Goal: Find specific page/section: Find specific page/section

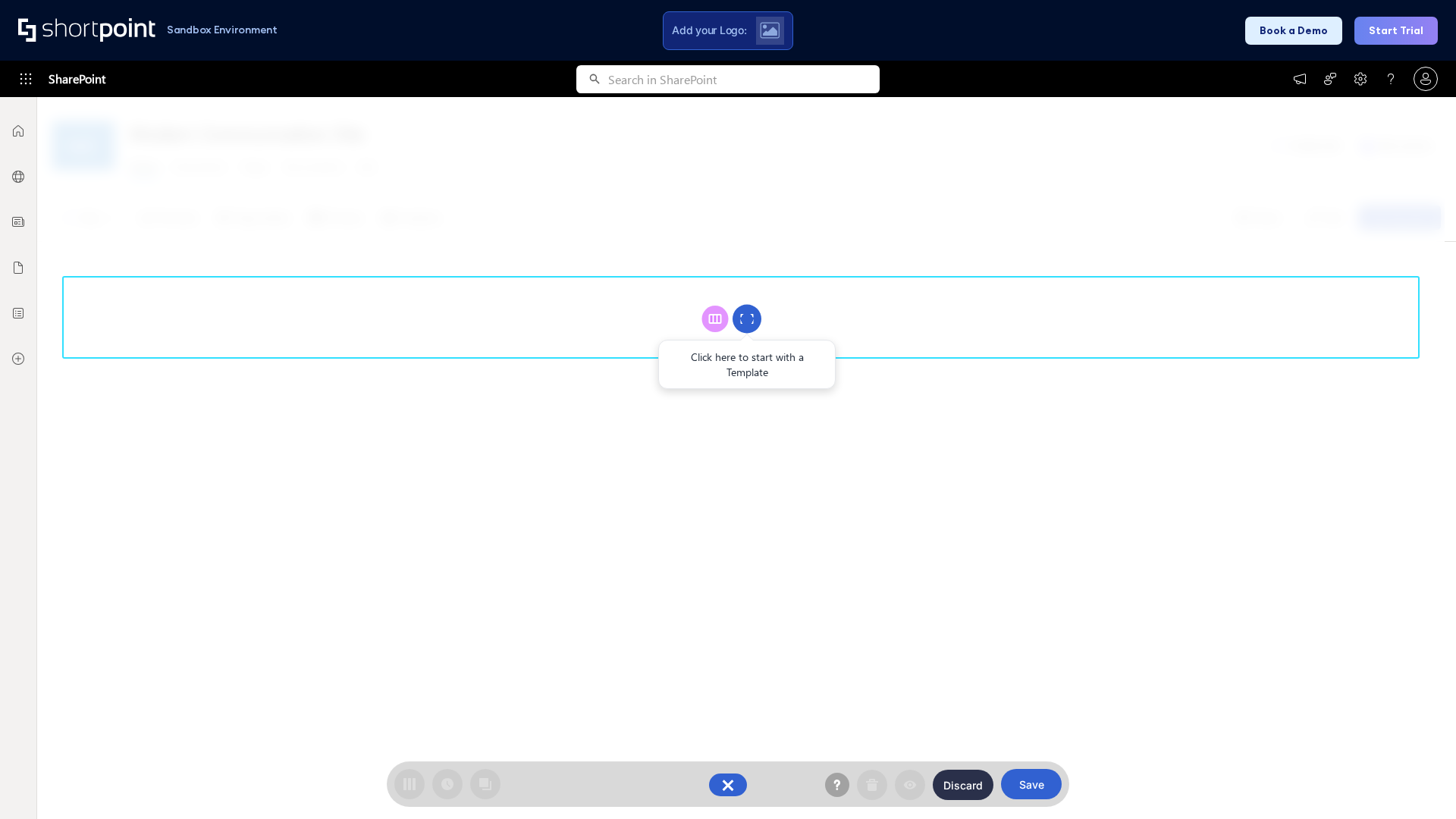
click at [747, 318] on circle at bounding box center [746, 319] width 28 height 28
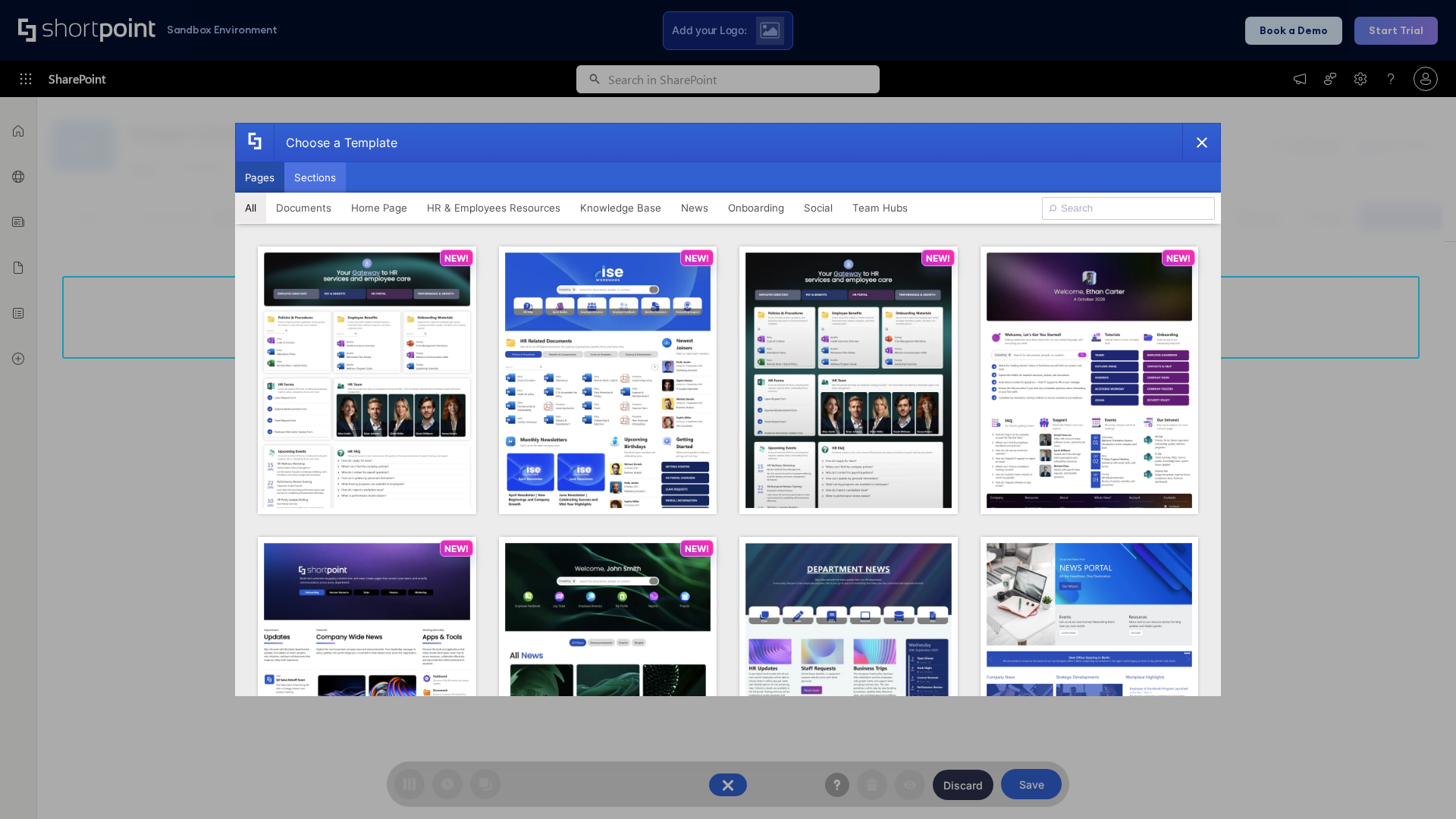
click at [314, 178] on button "Sections" at bounding box center [315, 177] width 61 height 30
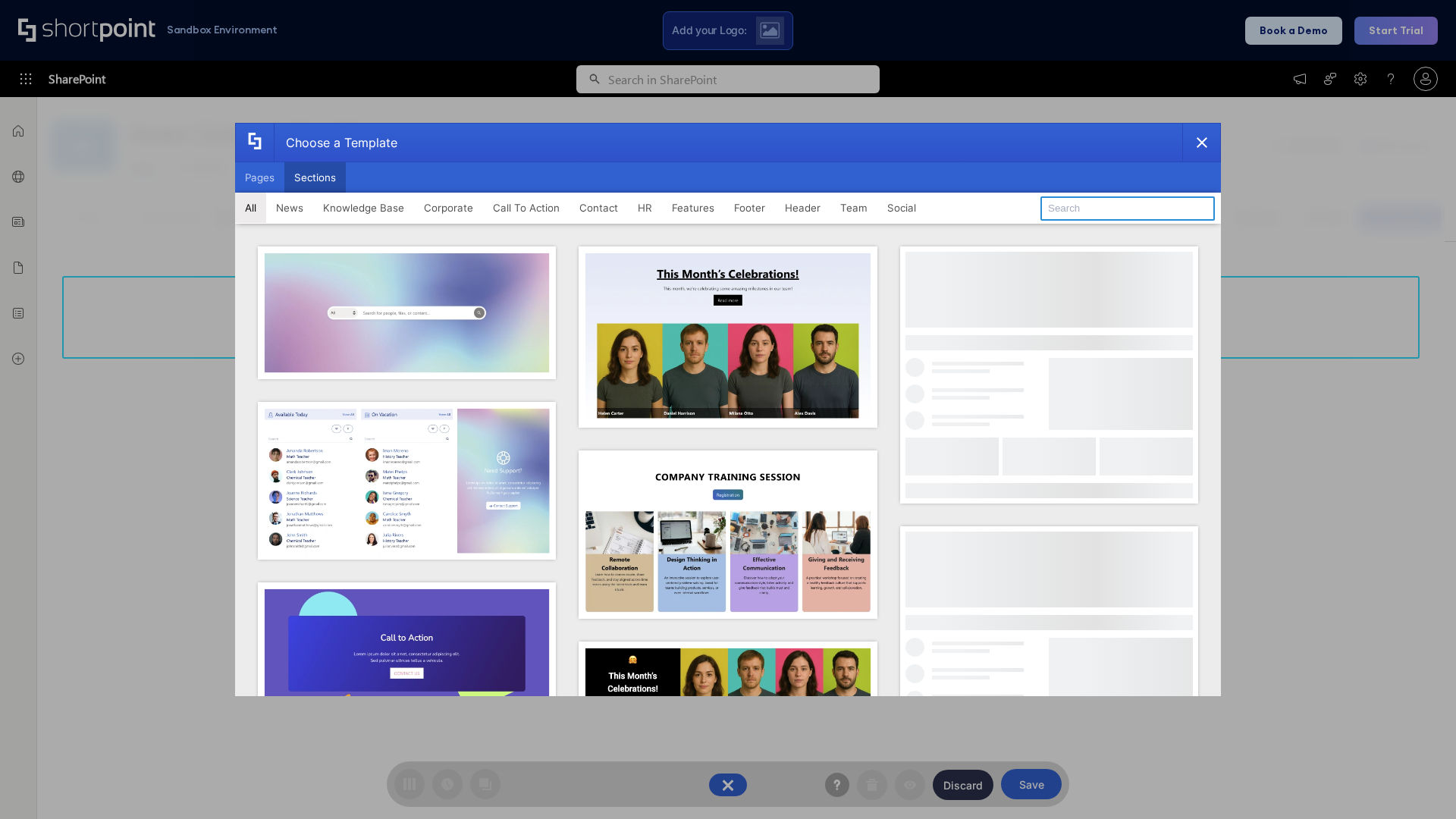
type input "Healthcare Events"
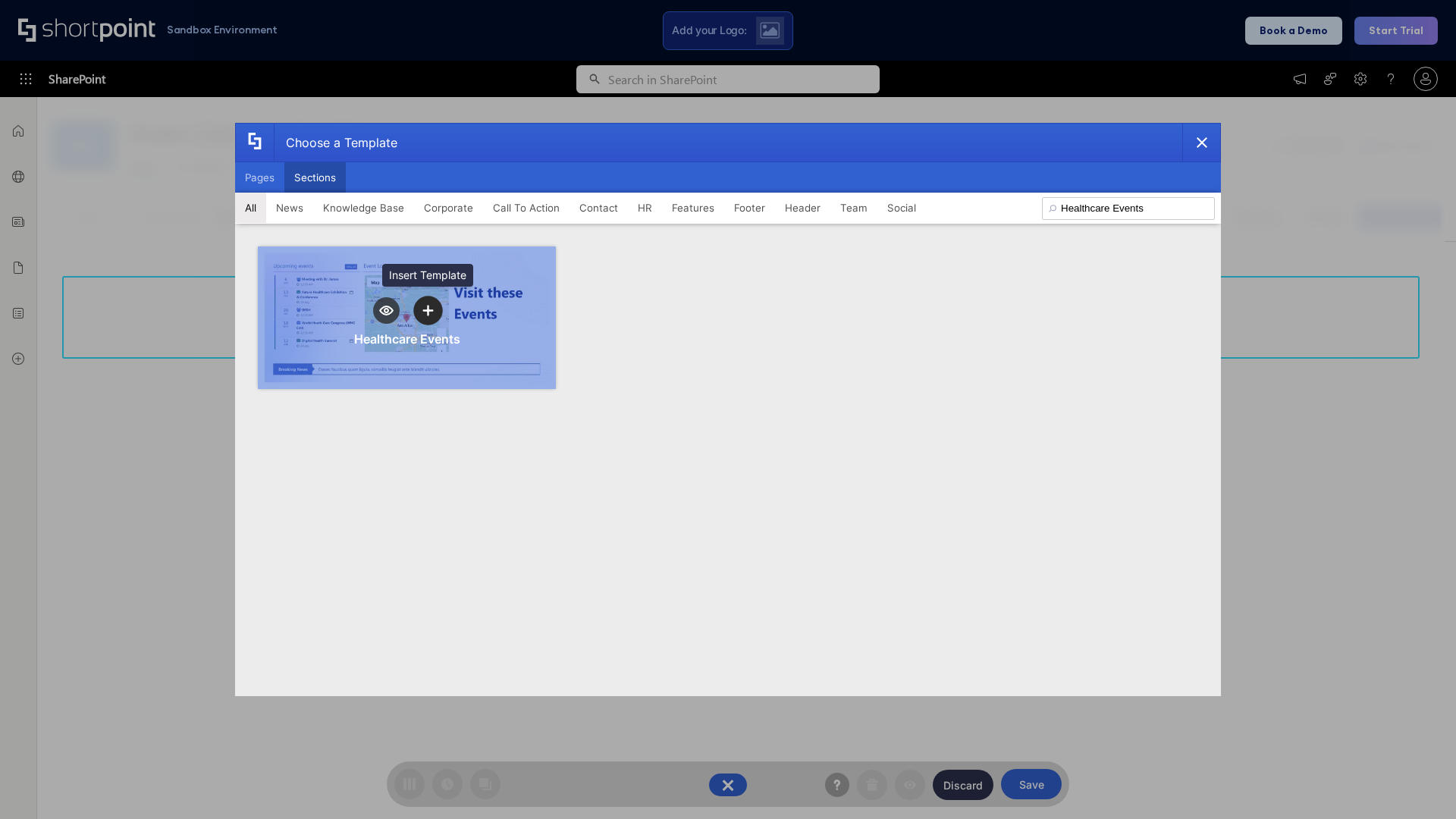
click at [427, 310] on icon "template selector" at bounding box center [427, 311] width 11 height 11
